Goal: Task Accomplishment & Management: Use online tool/utility

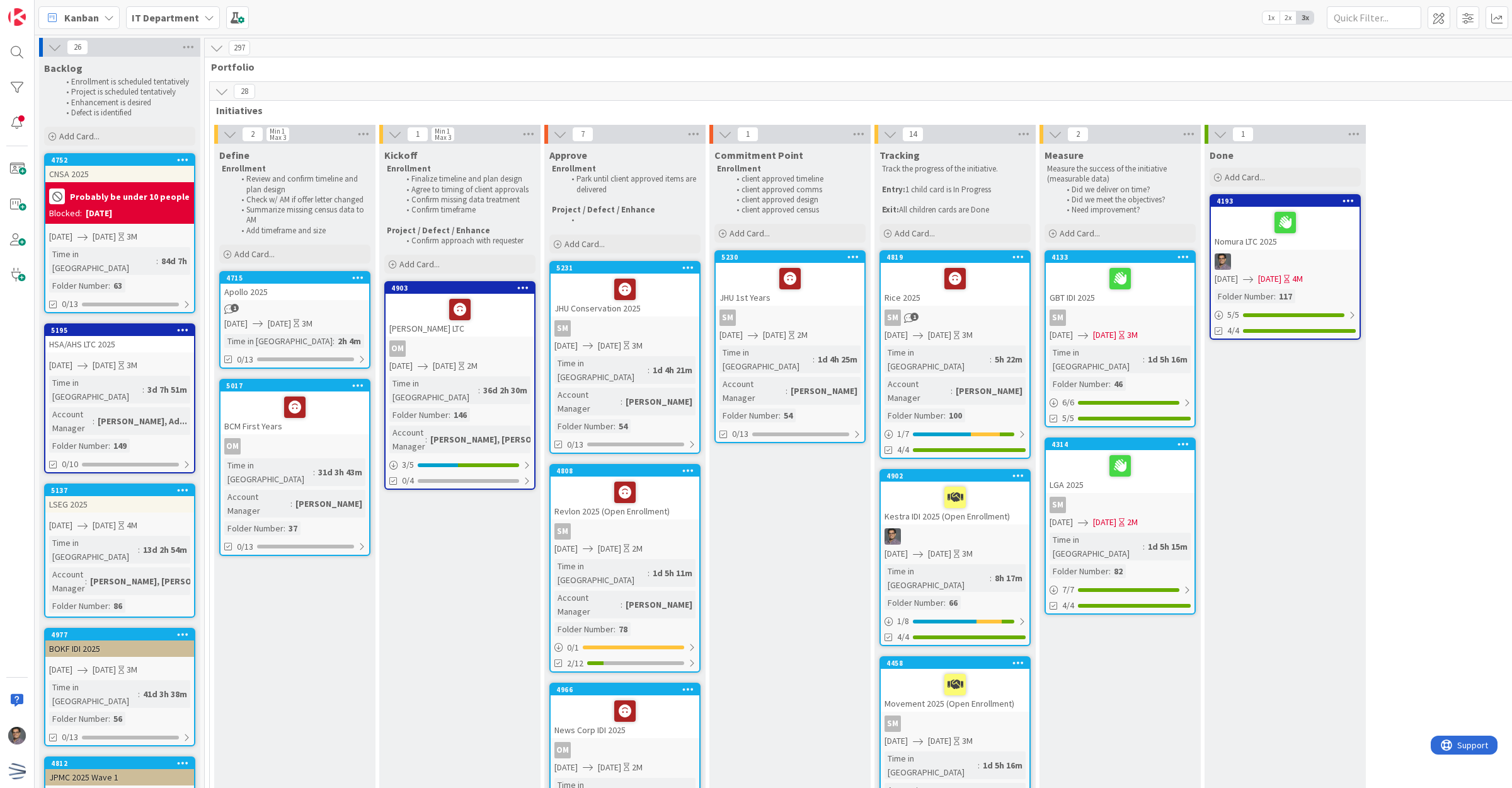
click at [1293, 140] on div "1" at bounding box center [1284, 134] width 162 height 19
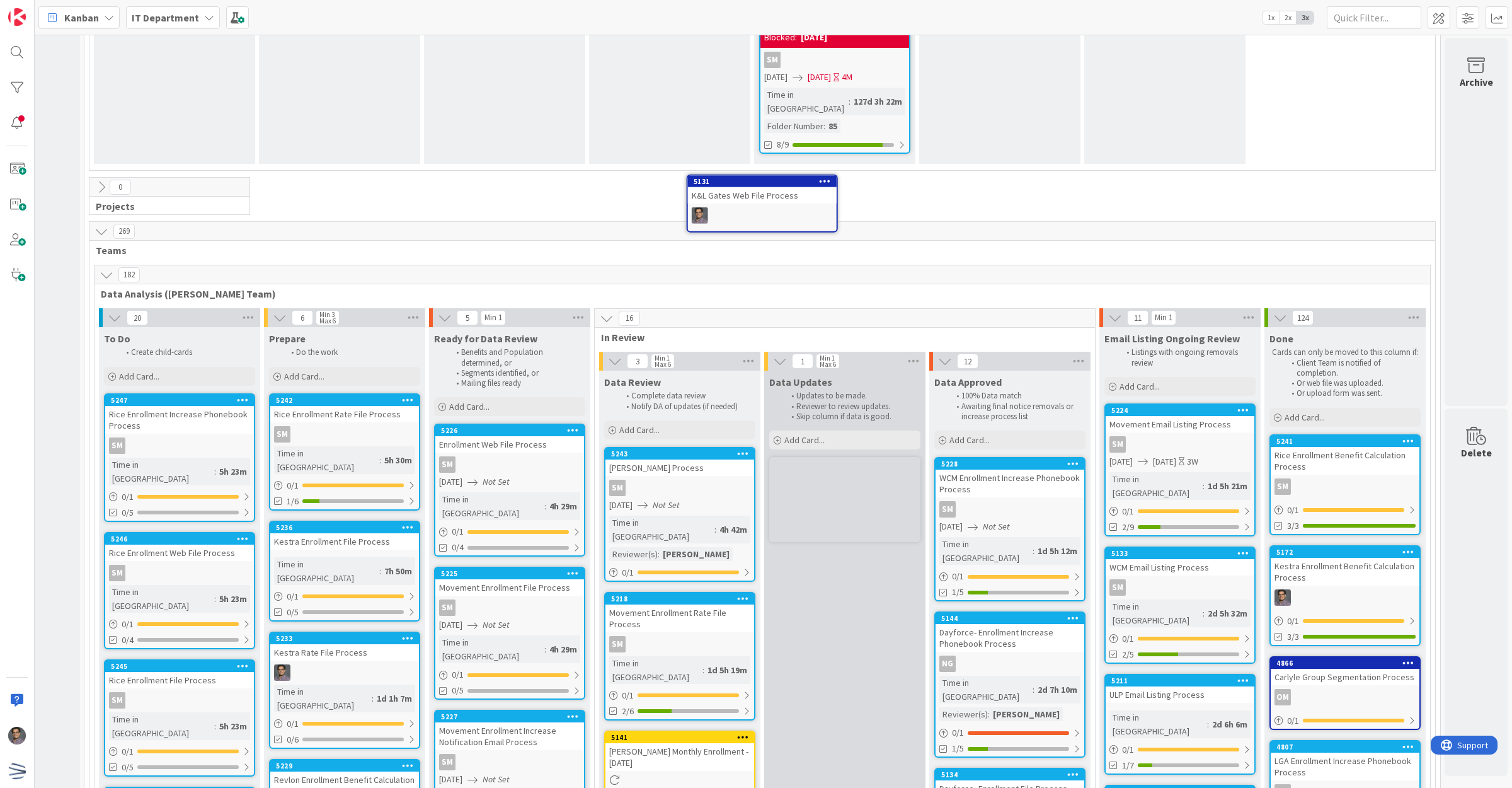
scroll to position [2887, 133]
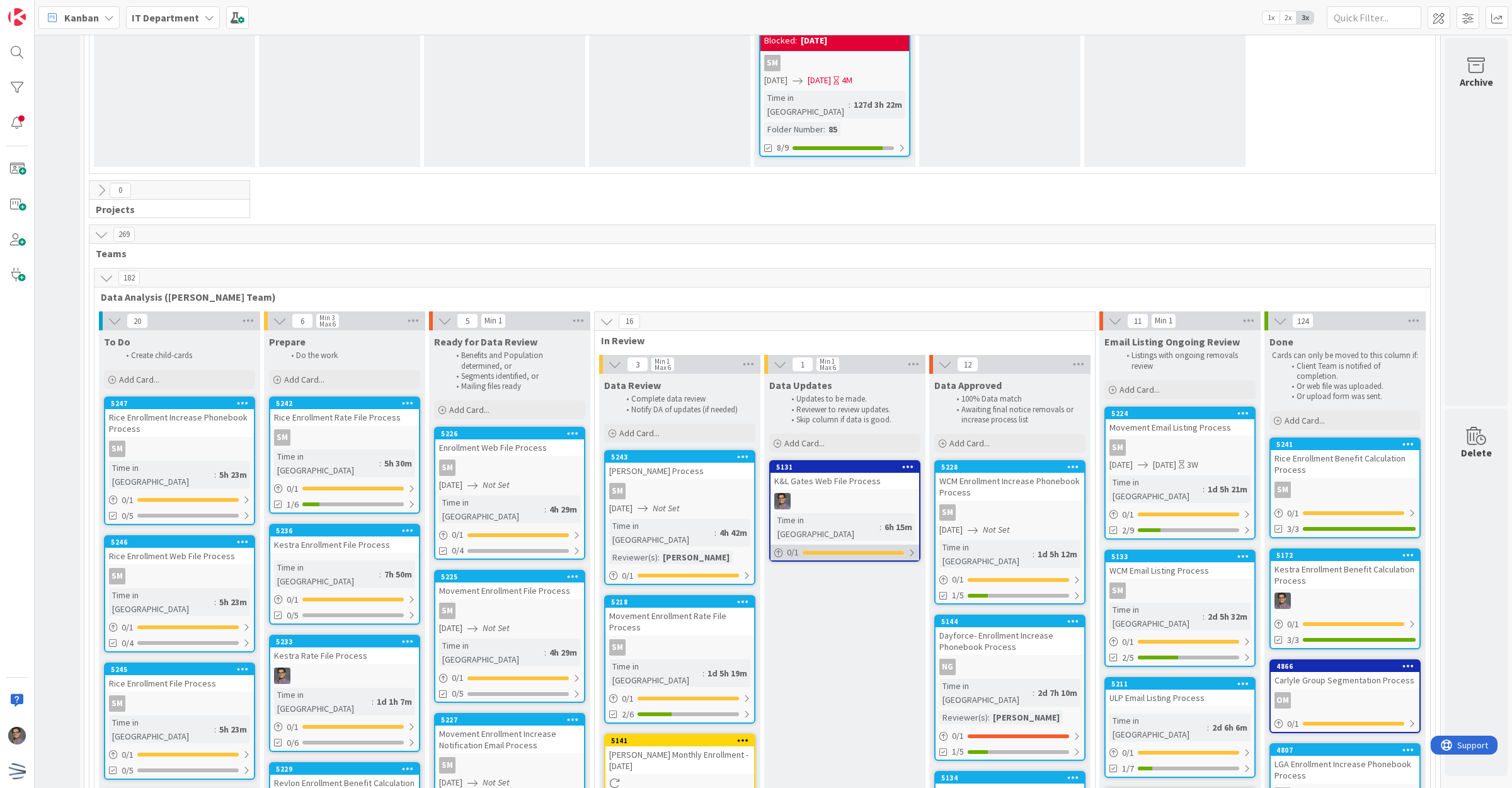
click at [885, 544] on div "0 / 1" at bounding box center [844, 552] width 149 height 16
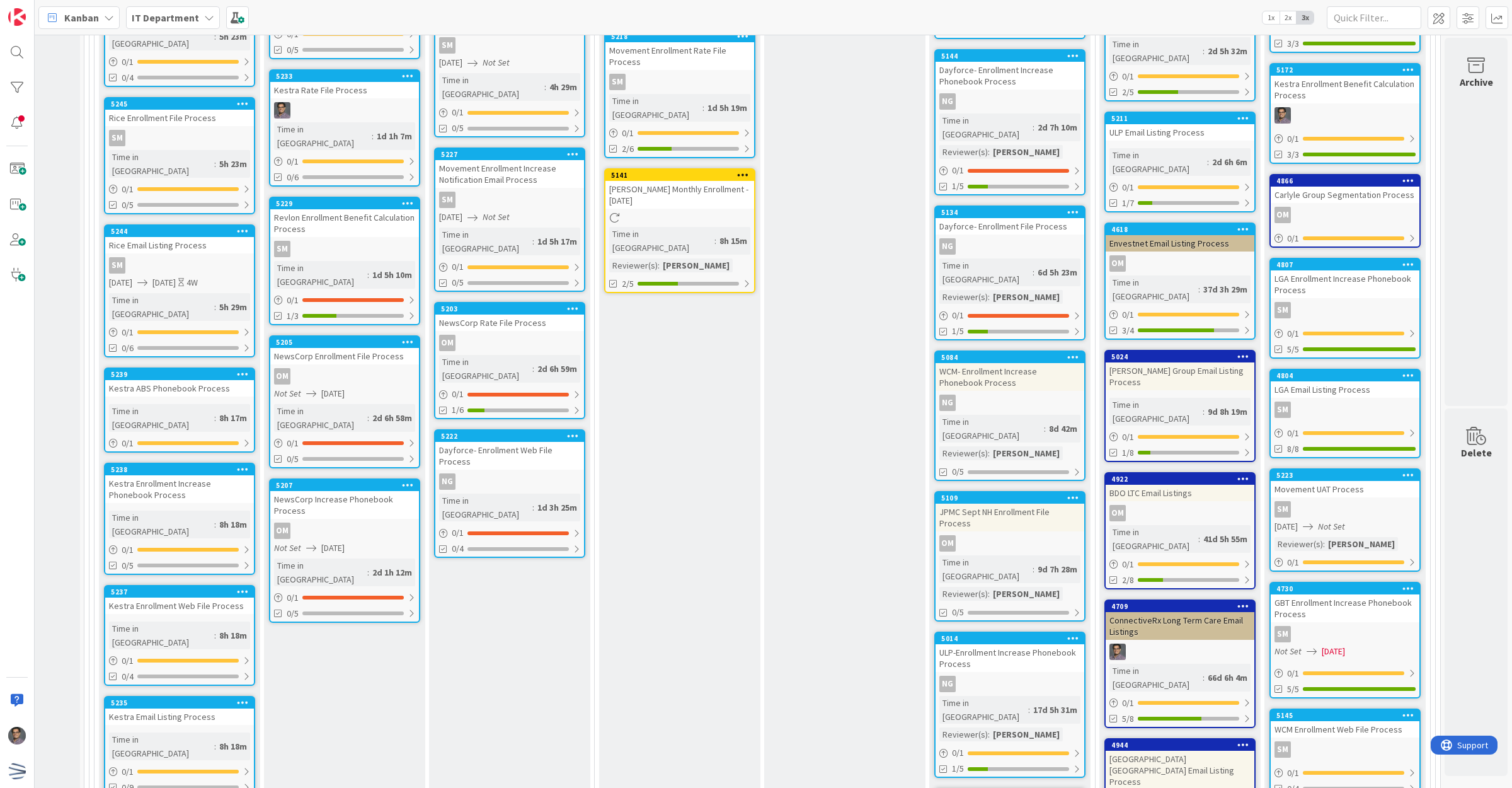
scroll to position [3580, 133]
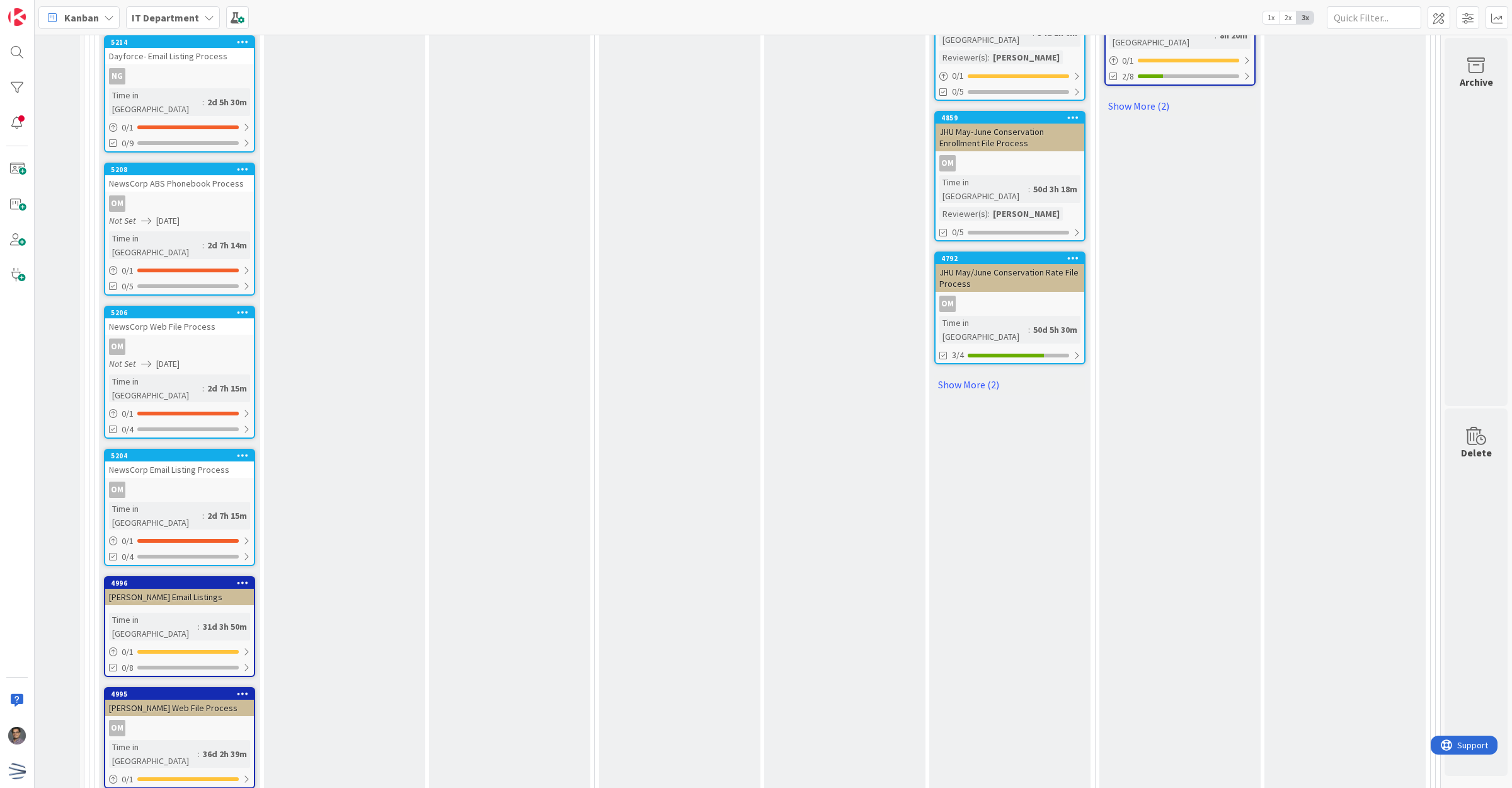
scroll to position [4458, 128]
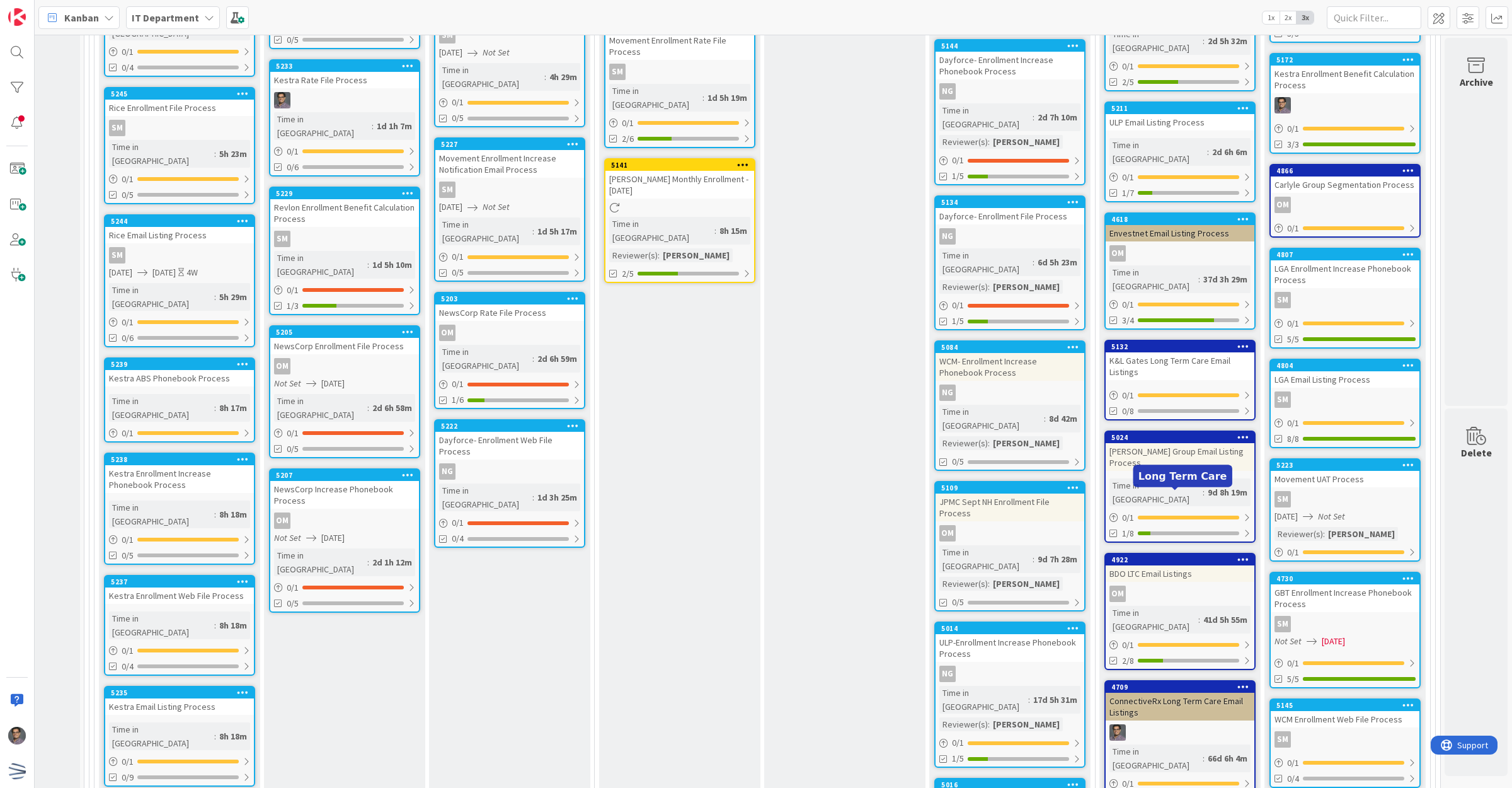
scroll to position [3435, 128]
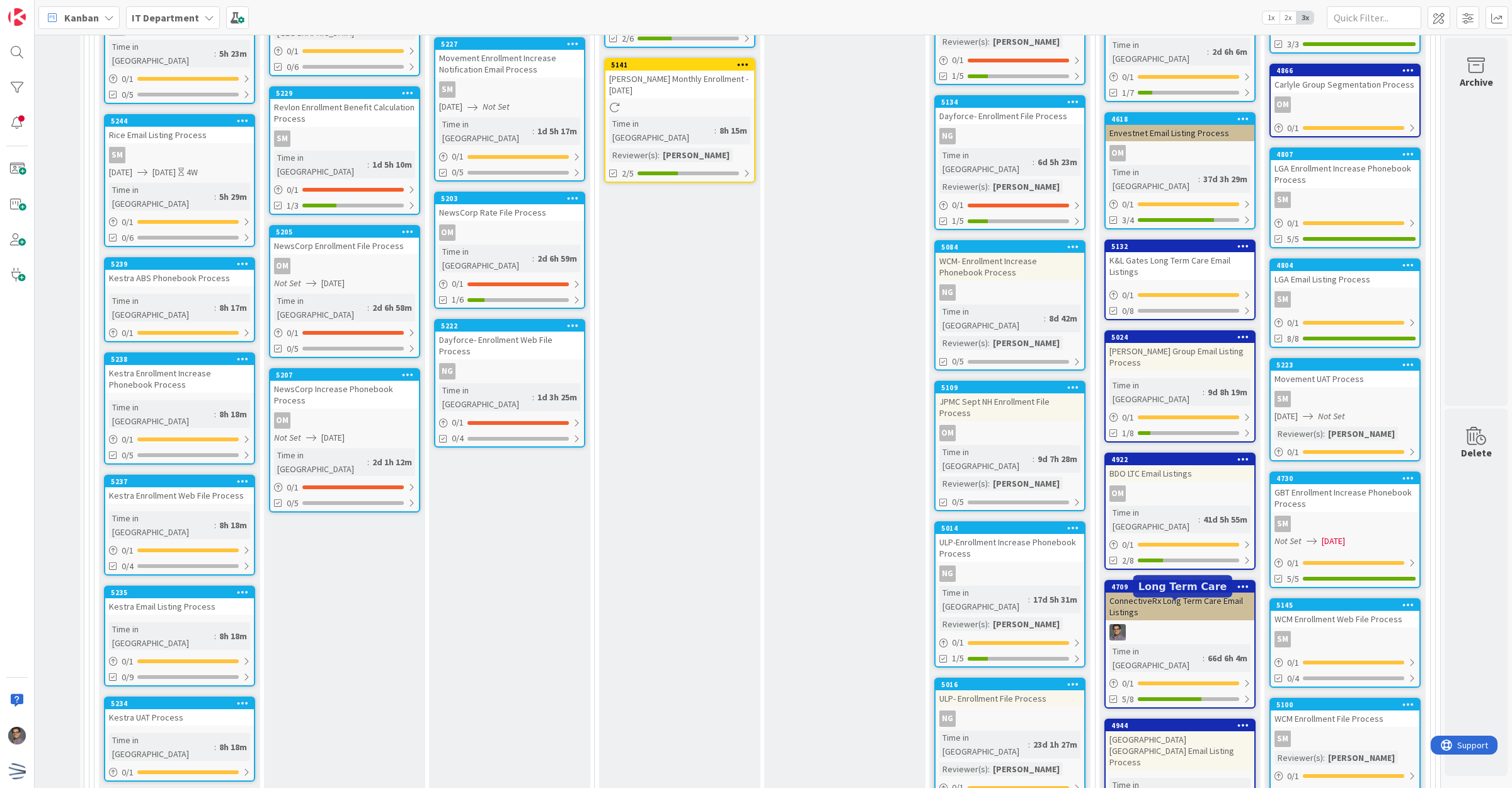
scroll to position [3671, 128]
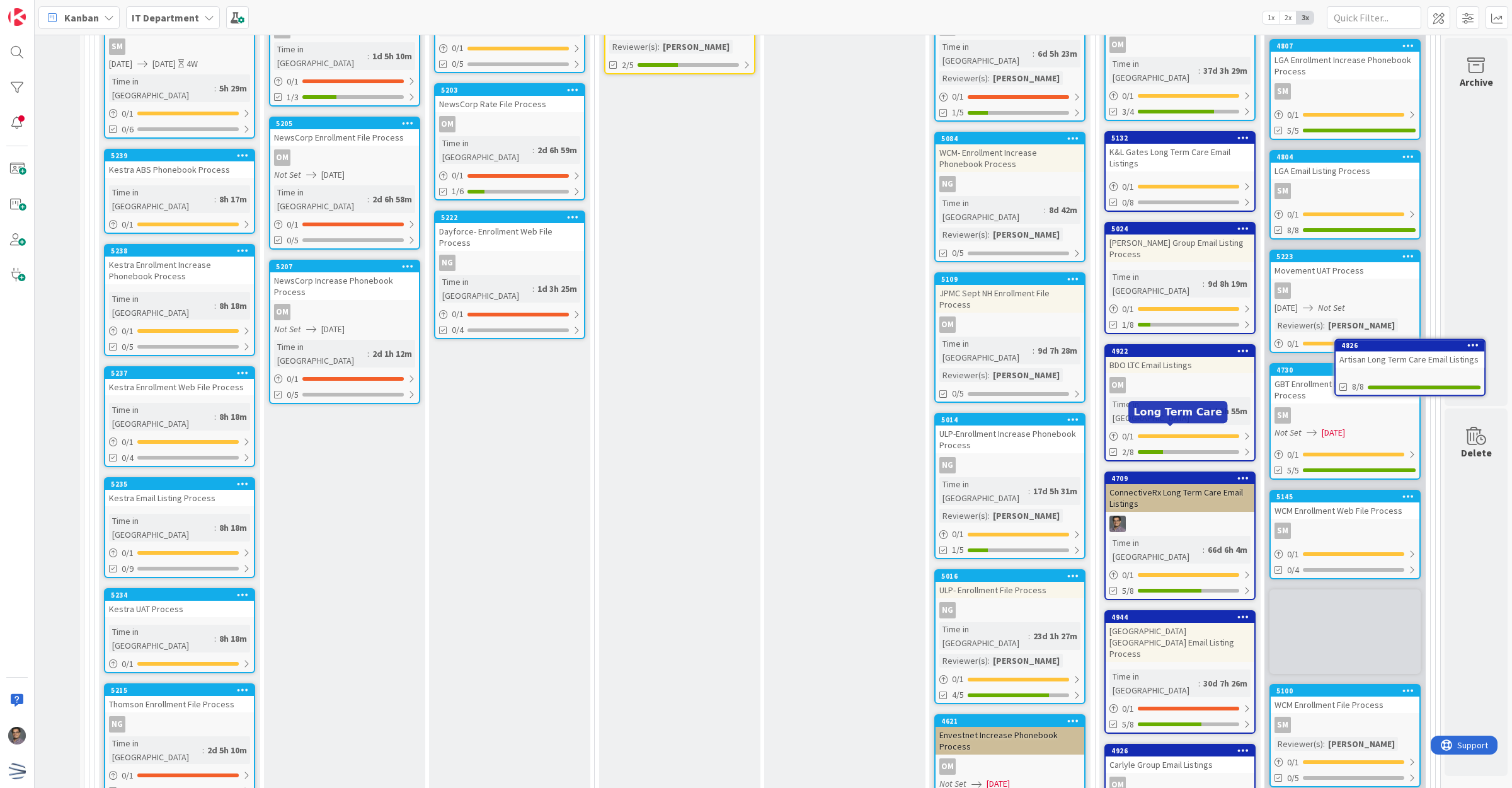
scroll to position [3671, 133]
